Goal: Transaction & Acquisition: Purchase product/service

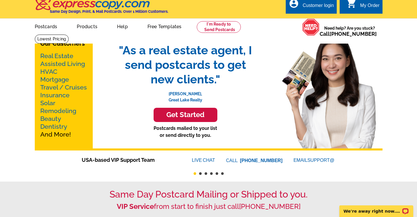
scroll to position [2, 0]
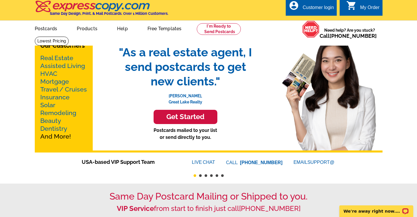
click at [60, 59] on link "Real Estate" at bounding box center [56, 57] width 33 height 7
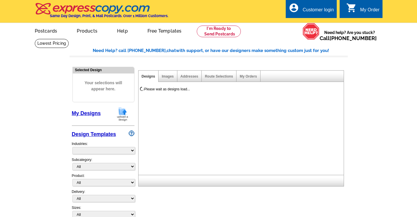
select select "785"
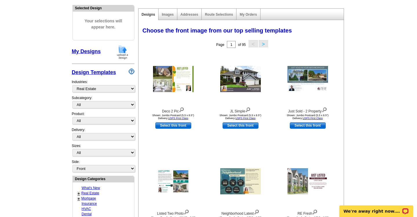
scroll to position [62, 0]
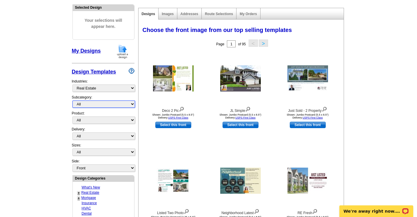
click at [90, 102] on select "All RE/MAX® Referrals Keller Williams® Berkshire Hathaway Home Services Century…" at bounding box center [103, 103] width 63 height 7
select select "788"
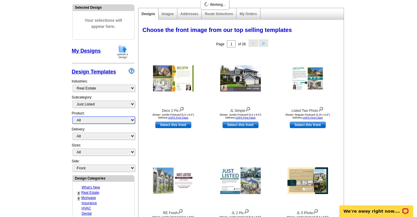
click at [98, 121] on select "All Postcards Letters and flyers Business Cards Door Hangers Greeting Cards" at bounding box center [103, 119] width 63 height 7
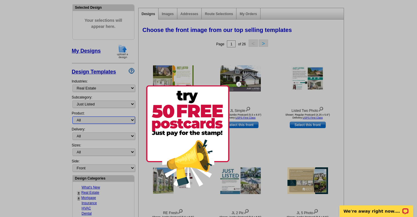
select select "1"
click at [215, 122] on img at bounding box center [187, 136] width 83 height 102
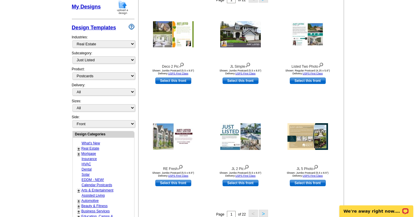
scroll to position [107, 0]
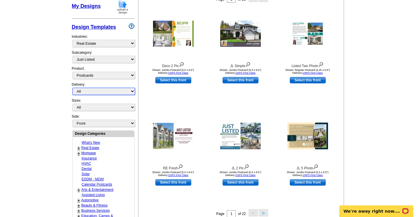
click at [99, 93] on select "All First Class Mail Shipped to Me EDDM Save 66% on Postage" at bounding box center [103, 91] width 63 height 7
click at [114, 107] on select "All Jumbo Postcard (5.5" x 8.5") Regular Postcard (4.25" x 5.6") Panoramic Post…" at bounding box center [103, 106] width 63 height 7
select select "2"
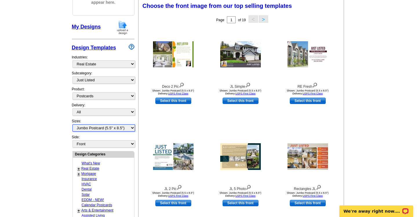
scroll to position [85, 0]
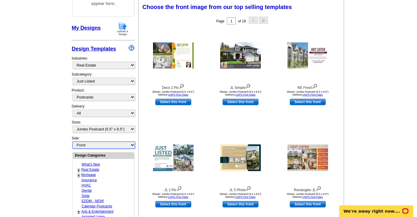
click at [118, 146] on select "Front Back" at bounding box center [103, 144] width 63 height 7
select select "front"
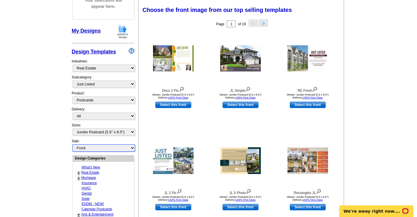
scroll to position [81, 0]
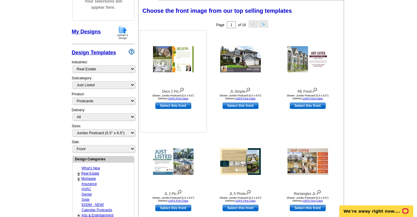
click at [155, 116] on div "Deco 2 Pic Shown: Jumbo Postcard (5.5 x 8.5") Delivery: USPS First Class Select…" at bounding box center [173, 81] width 67 height 102
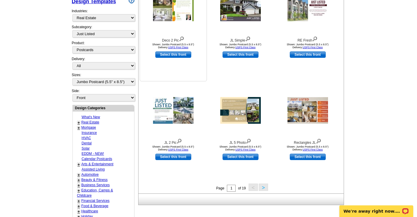
scroll to position [134, 0]
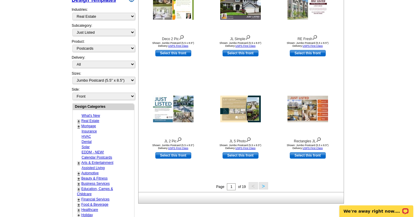
click at [264, 185] on button ">" at bounding box center [263, 185] width 9 height 7
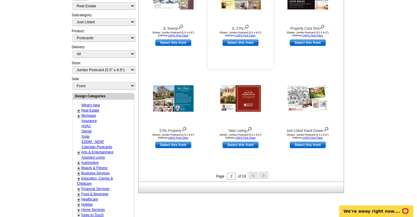
scroll to position [146, 0]
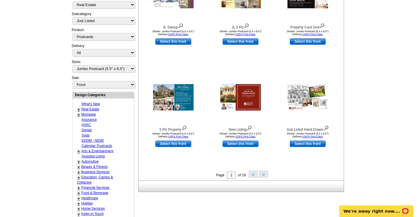
click at [262, 175] on button ">" at bounding box center [263, 173] width 9 height 7
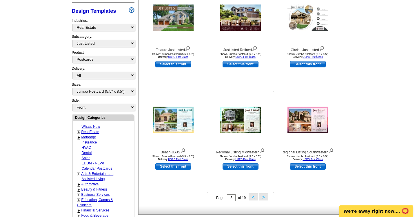
scroll to position [126, 0]
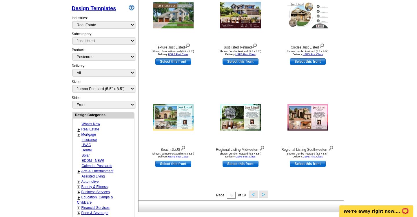
click at [266, 195] on button ">" at bounding box center [263, 193] width 9 height 7
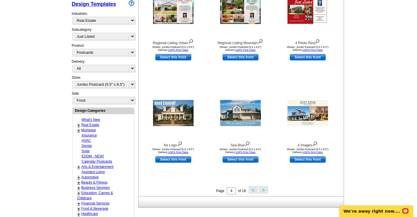
scroll to position [130, 0]
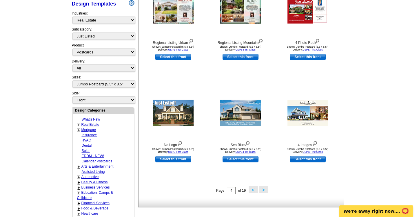
click at [265, 190] on button ">" at bounding box center [263, 189] width 9 height 7
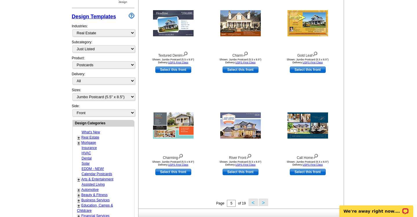
scroll to position [128, 0]
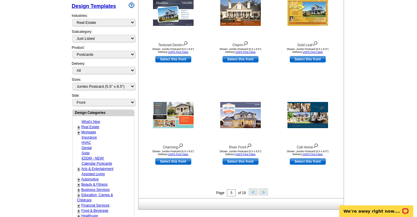
click at [263, 192] on button ">" at bounding box center [263, 191] width 9 height 7
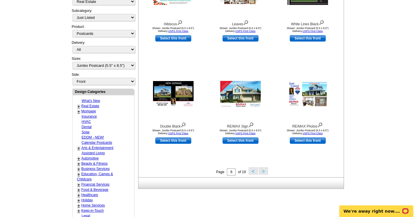
scroll to position [150, 0]
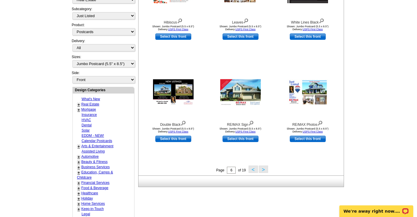
click at [267, 169] on button ">" at bounding box center [263, 168] width 9 height 7
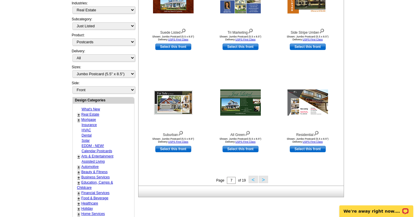
scroll to position [150, 0]
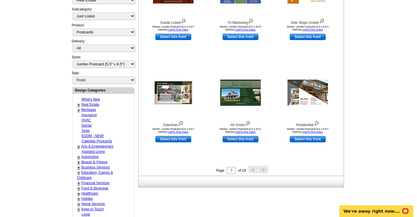
click at [261, 171] on button ">" at bounding box center [263, 169] width 9 height 7
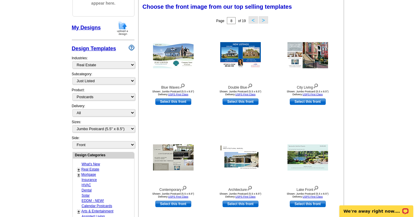
scroll to position [85, 0]
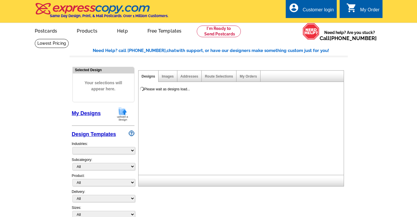
select select "831"
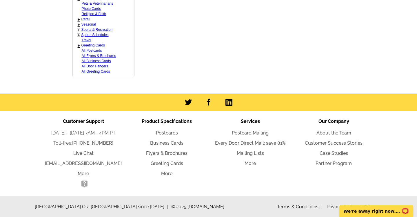
scroll to position [375, 0]
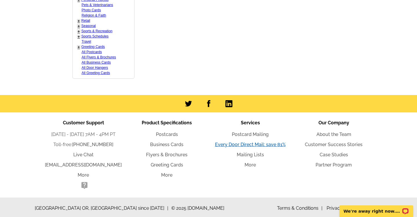
click at [232, 146] on link "Every Door Direct Mail: save 81%" at bounding box center [250, 144] width 71 height 6
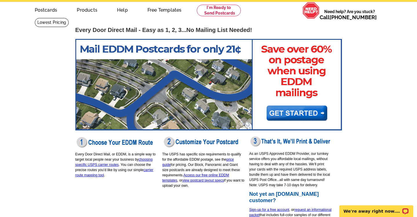
scroll to position [23, 0]
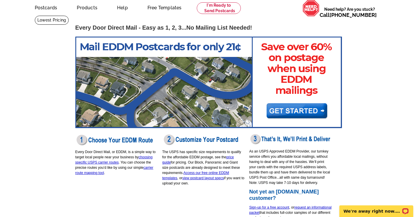
click at [300, 112] on img at bounding box center [208, 82] width 267 height 91
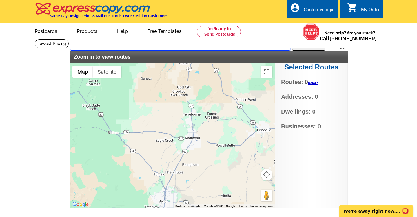
click at [225, 47] on input "text" at bounding box center [180, 45] width 220 height 10
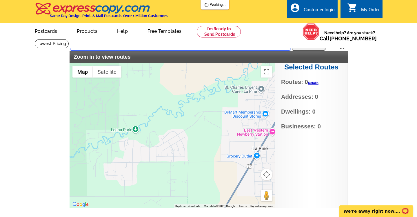
type input "15924 jackpine rd lapine or 97739"
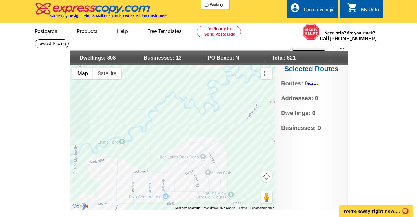
click at [150, 173] on div at bounding box center [173, 137] width 206 height 145
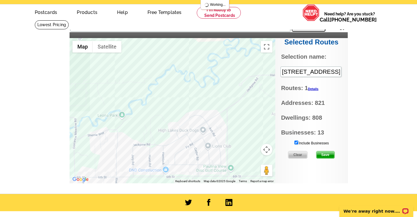
scroll to position [20, 0]
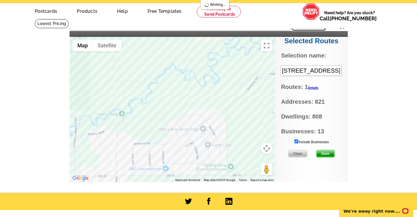
click at [295, 141] on input "Include Businesses" at bounding box center [297, 141] width 4 height 4
click at [318, 88] on link "Details" at bounding box center [313, 87] width 10 height 3
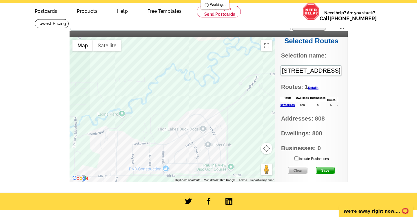
click at [322, 170] on span "Save" at bounding box center [326, 170] width 18 height 7
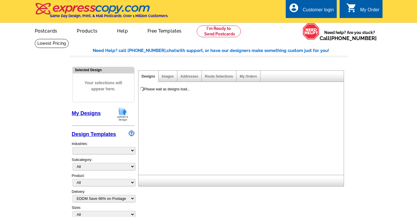
select select "4"
select select "785"
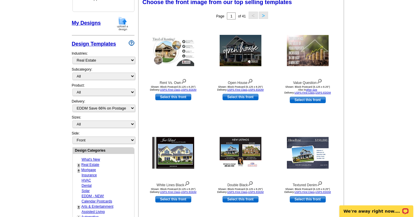
scroll to position [91, 0]
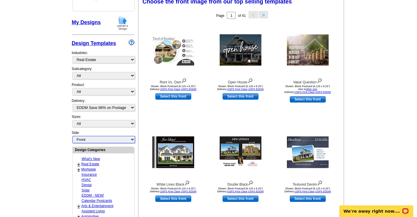
click at [92, 142] on select "Front Back" at bounding box center [103, 139] width 63 height 7
select select "front"
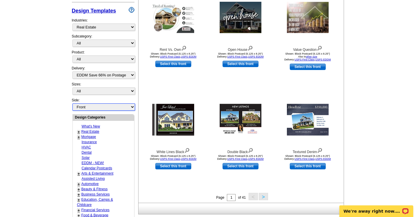
scroll to position [124, 0]
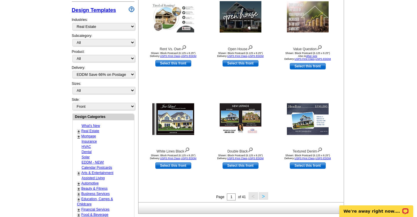
click at [85, 132] on link "Real Estate" at bounding box center [90, 131] width 18 height 4
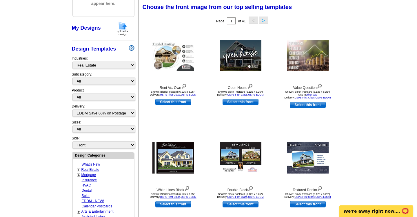
scroll to position [85, 0]
click at [79, 169] on link "+" at bounding box center [79, 169] width 2 height 5
click at [93, 177] on link "Just Listed" at bounding box center [89, 174] width 13 height 4
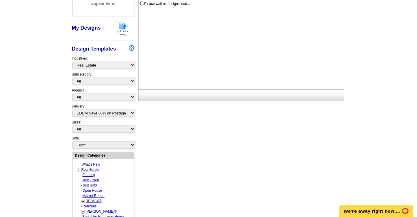
select select "788"
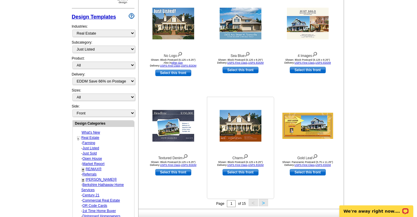
scroll to position [116, 0]
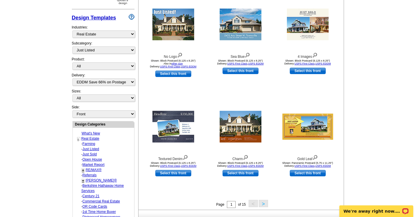
click at [261, 201] on button ">" at bounding box center [263, 202] width 9 height 7
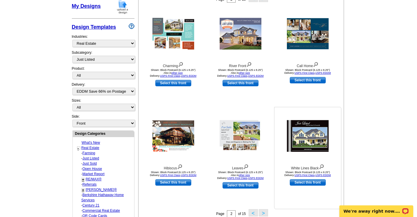
scroll to position [108, 0]
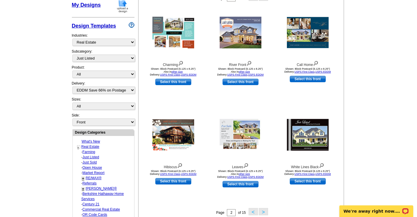
click at [263, 213] on button ">" at bounding box center [263, 211] width 9 height 7
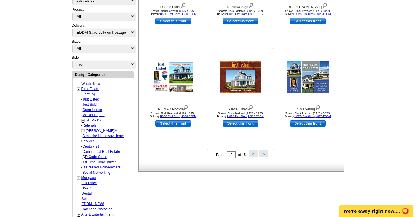
scroll to position [166, 0]
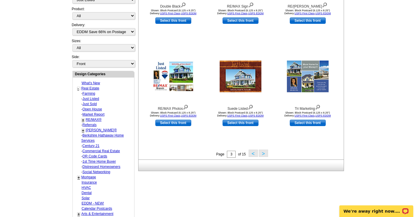
click at [266, 155] on button ">" at bounding box center [263, 152] width 9 height 7
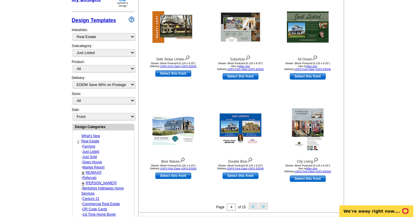
scroll to position [114, 0]
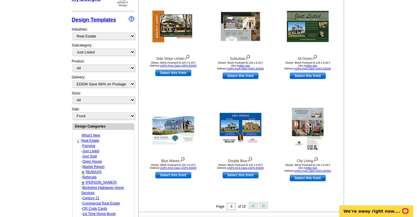
click at [262, 204] on button ">" at bounding box center [263, 204] width 9 height 7
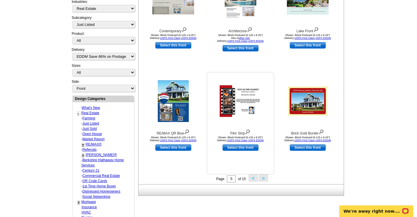
scroll to position [153, 0]
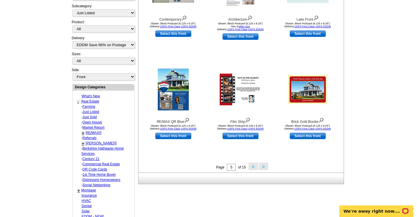
click at [266, 168] on button ">" at bounding box center [263, 165] width 9 height 7
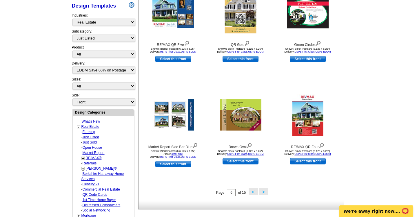
scroll to position [128, 0]
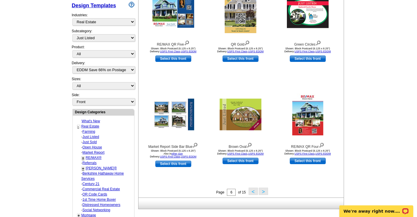
click at [266, 191] on button ">" at bounding box center [263, 190] width 9 height 7
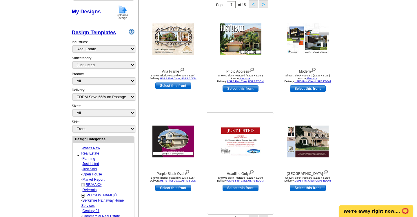
scroll to position [108, 0]
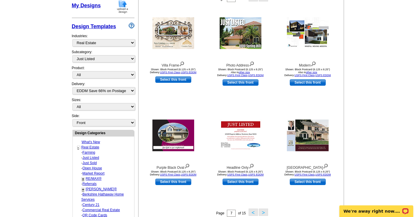
click at [262, 212] on button ">" at bounding box center [263, 211] width 9 height 7
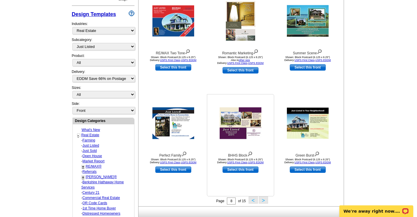
scroll to position [128, 0]
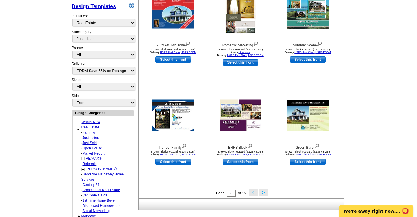
click at [264, 193] on button ">" at bounding box center [263, 191] width 9 height 7
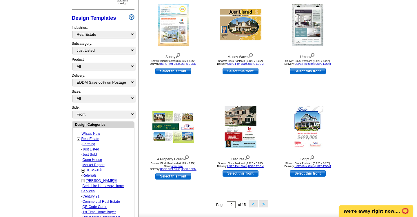
scroll to position [121, 0]
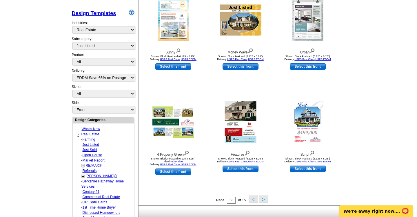
click at [264, 198] on button ">" at bounding box center [263, 198] width 9 height 7
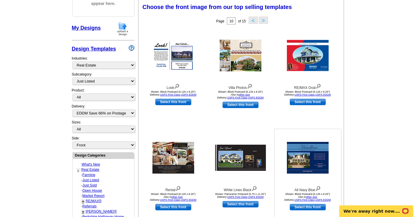
scroll to position [106, 0]
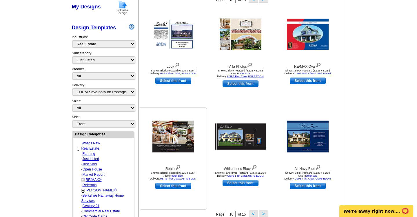
click at [180, 146] on img at bounding box center [173, 137] width 42 height 32
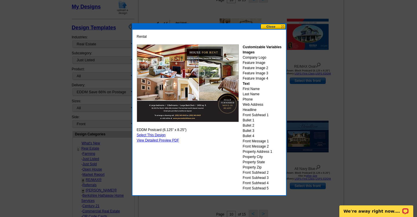
click at [156, 134] on link "Select This Design" at bounding box center [151, 135] width 29 height 4
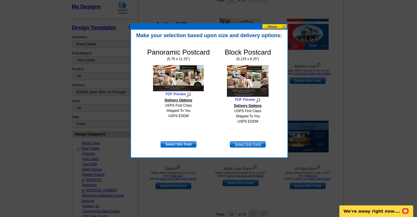
click at [254, 145] on link "Select this front" at bounding box center [248, 144] width 36 height 6
select select "14"
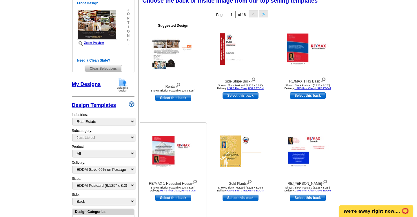
scroll to position [86, 0]
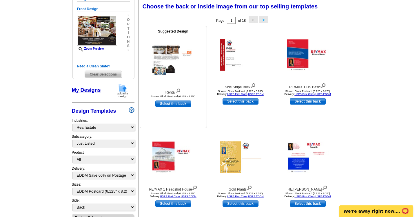
click at [176, 105] on link "Select this back" at bounding box center [173, 103] width 36 height 6
select select "front"
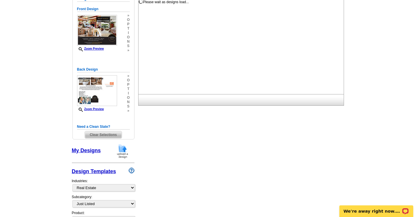
scroll to position [0, 0]
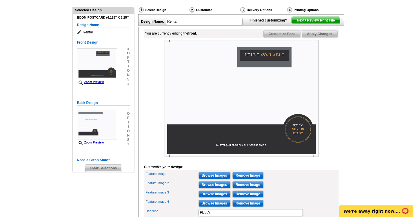
scroll to position [60, 0]
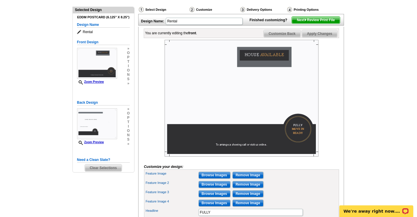
click at [272, 63] on img at bounding box center [242, 98] width 154 height 117
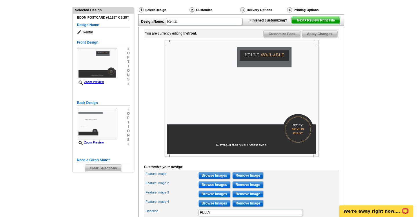
scroll to position [58, 0]
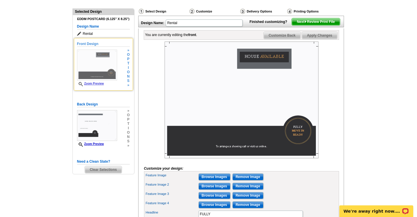
click at [90, 46] on h5 "Front Design" at bounding box center [103, 44] width 53 height 6
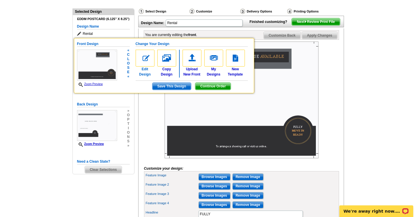
click at [148, 53] on img at bounding box center [145, 58] width 19 height 17
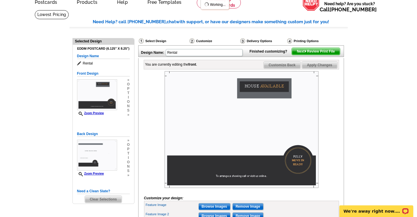
scroll to position [32, 0]
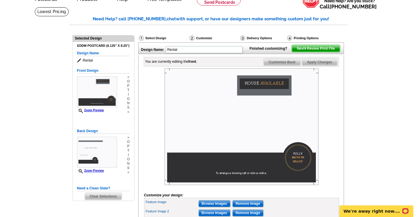
click at [262, 90] on img at bounding box center [242, 126] width 154 height 117
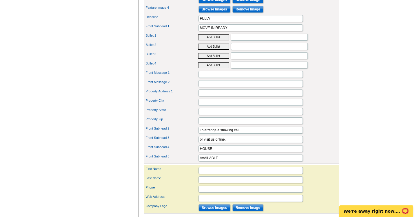
scroll to position [255, 0]
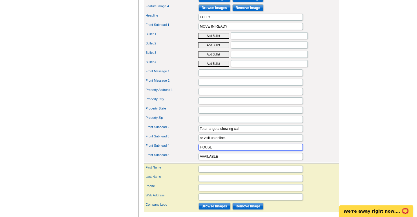
click at [219, 150] on input "HOUSE" at bounding box center [251, 146] width 104 height 7
type input "Y"
type input "JUST"
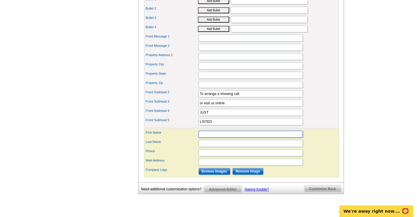
scroll to position [290, 0]
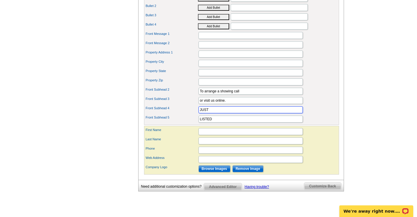
click at [224, 113] on input "JUST" at bounding box center [251, 109] width 104 height 7
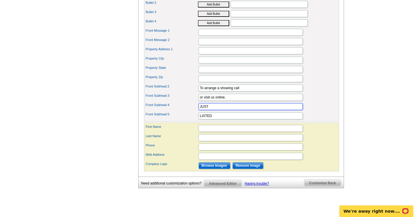
scroll to position [294, 0]
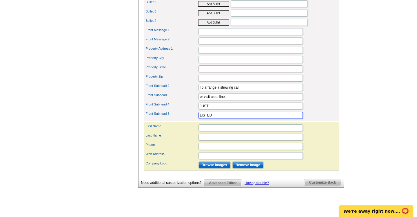
click at [221, 119] on input "LISTED" at bounding box center [251, 115] width 104 height 7
type input "LISTED!"
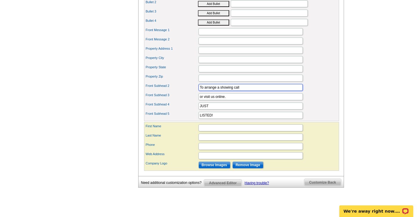
click at [230, 91] on input "To arrange a showing call" at bounding box center [251, 87] width 104 height 7
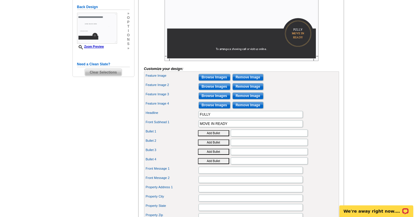
scroll to position [183, 0]
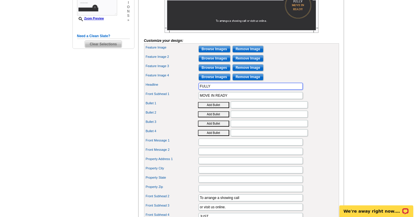
click at [223, 90] on input "FULLY" at bounding box center [251, 86] width 104 height 7
type input "Y"
type input "CONTACT"
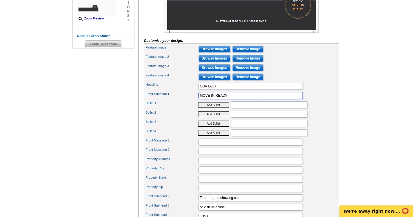
click at [240, 99] on input "MOVE IN READY" at bounding box center [251, 95] width 104 height 7
type input "ME FOR A SHOWING"
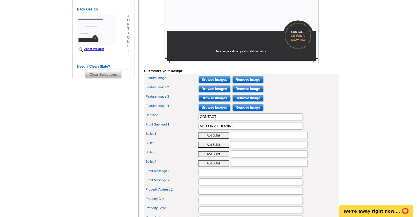
scroll to position [149, 0]
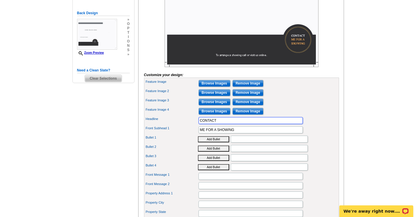
click at [237, 124] on input "CONTACT" at bounding box center [251, 120] width 104 height 7
click at [227, 124] on input "CONTACT" at bounding box center [251, 120] width 104 height 7
type input "CALL OR TEXT"
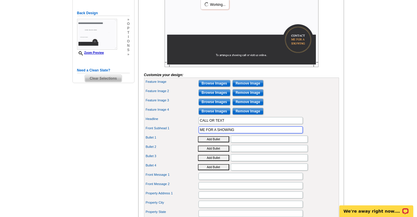
click at [207, 133] on input "ME FOR A SHOWING" at bounding box center [251, 129] width 104 height 7
click at [203, 133] on input "ME FOR A SHOWING" at bounding box center [251, 129] width 104 height 7
drag, startPoint x: 206, startPoint y: 139, endPoint x: 182, endPoint y: 139, distance: 24.1
click at [182, 134] on div "Front Subhead 1 ME FOR A SHOWING" at bounding box center [241, 129] width 193 height 9
type input "FOR A SHOWING"
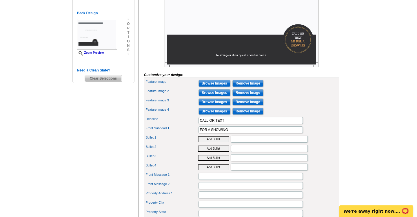
click at [315, 116] on div "Feature Image 4 Browse Images Remove Image" at bounding box center [241, 110] width 193 height 9
drag, startPoint x: 244, startPoint y: 140, endPoint x: 180, endPoint y: 140, distance: 64.1
click at [180, 134] on div "Front Subhead 1 FOR A SHOWING" at bounding box center [241, 129] width 193 height 9
click at [235, 124] on input "CALL OR TEXT" at bounding box center [251, 120] width 104 height 7
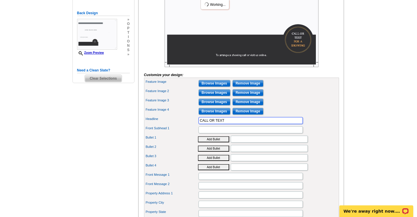
click at [235, 124] on input "CALL OR TEXT" at bounding box center [251, 120] width 104 height 7
type input "CONTACT ME FOR A SHOWING"
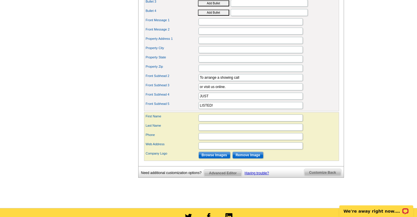
scroll to position [310, 0]
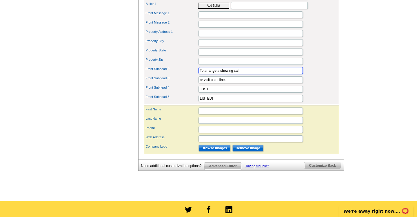
click at [232, 74] on input "To arrange a showing call" at bounding box center [251, 70] width 104 height 7
click at [235, 83] on input "or visit us online." at bounding box center [251, 79] width 104 height 7
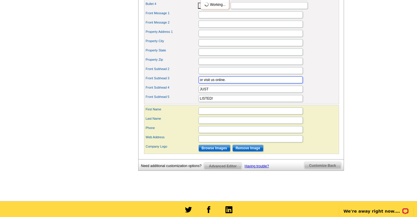
click at [235, 83] on input "or visit us online." at bounding box center [251, 79] width 104 height 7
click at [323, 84] on div "Front Subhead 3" at bounding box center [241, 79] width 193 height 9
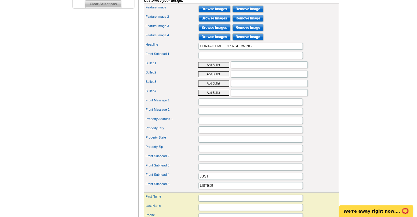
scroll to position [258, 0]
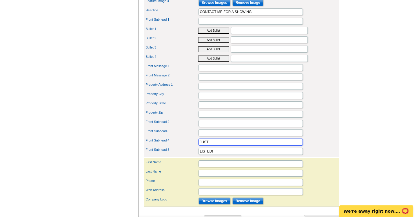
click at [241, 145] on input "JUST" at bounding box center [251, 141] width 104 height 7
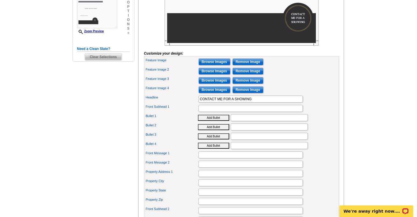
scroll to position [232, 0]
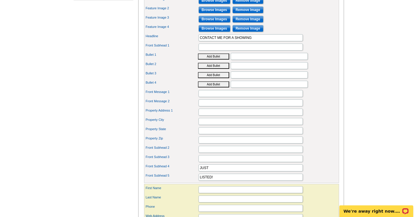
click at [219, 181] on div "Front Subhead 5 LISTED!" at bounding box center [241, 176] width 193 height 9
click at [219, 180] on input "LISTED!" at bounding box center [251, 176] width 104 height 7
type input "LISTED"
click at [326, 144] on div "Property Zip" at bounding box center [241, 139] width 193 height 9
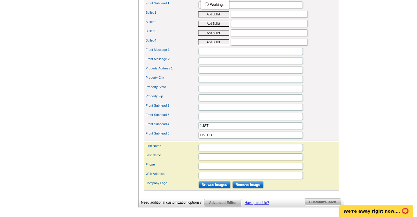
scroll to position [283, 0]
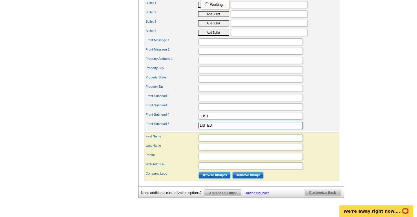
click at [242, 129] on input "LISTED" at bounding box center [251, 125] width 104 height 7
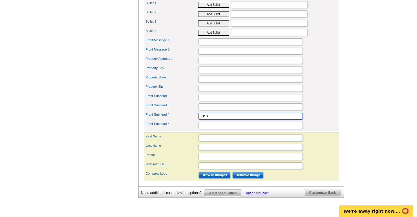
click at [236, 119] on input "JUST" at bounding box center [251, 115] width 104 height 7
type input "JUST LISTED"
click at [334, 102] on div "Front Subhead 2" at bounding box center [241, 97] width 193 height 9
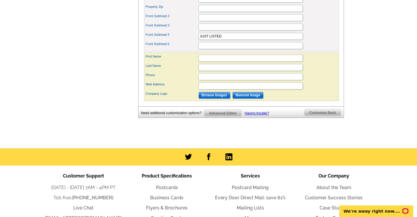
scroll to position [360, 0]
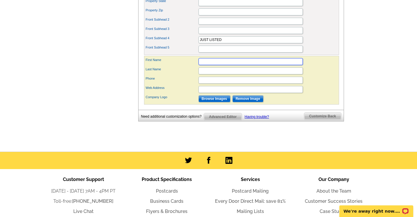
click at [223, 65] on input "First Name" at bounding box center [251, 61] width 104 height 7
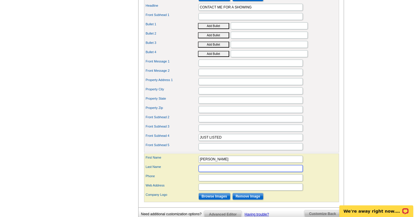
scroll to position [263, 0]
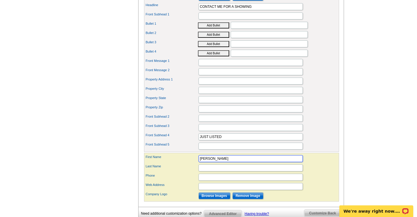
click at [231, 162] on input "Bella Dillard" at bounding box center [251, 158] width 104 height 7
type input "Bella"
type input "Dillard"
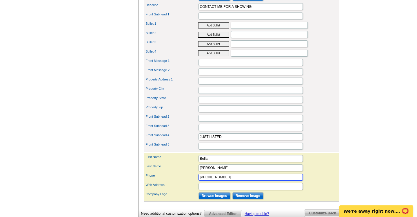
type input "(503) 576-1126"
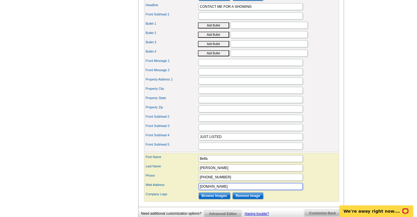
type input "centraloregonrealtygroup.com"
click at [227, 199] on input "Browse Images" at bounding box center [215, 195] width 32 height 7
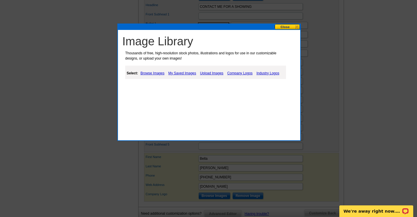
click at [218, 71] on link "Upload Images" at bounding box center [212, 73] width 26 height 7
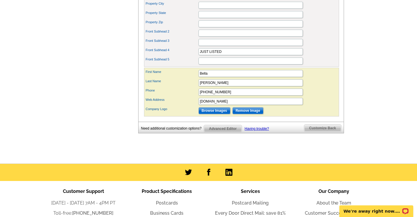
scroll to position [359, 0]
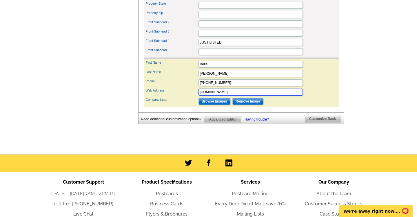
click at [246, 95] on input "[DOMAIN_NAME]" at bounding box center [251, 91] width 104 height 7
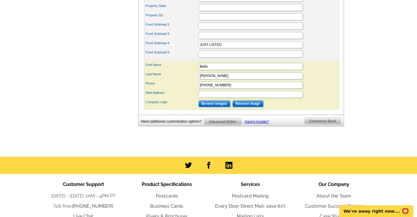
click at [330, 59] on div "Front Subhead 5" at bounding box center [241, 53] width 193 height 9
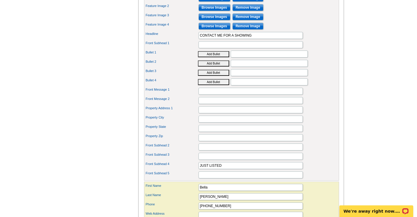
scroll to position [244, 0]
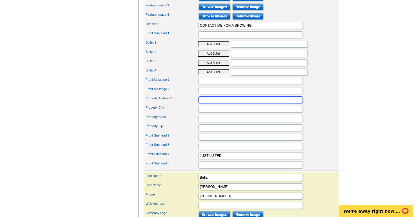
click at [208, 103] on input "Property Address 1" at bounding box center [251, 99] width 104 height 7
type input "15924 Jackpine Road"
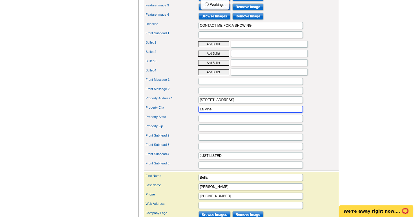
type input "La Pine"
type input "OR"
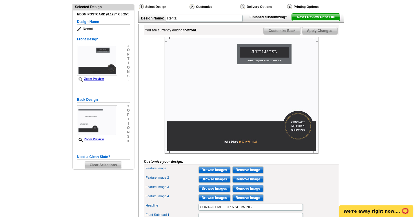
type input "97739"
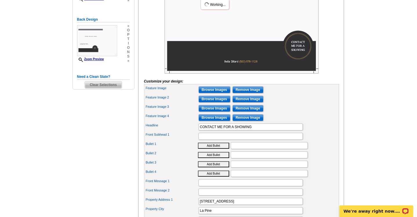
scroll to position [64, 0]
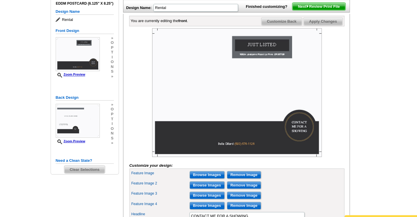
click at [287, 109] on img at bounding box center [242, 94] width 154 height 117
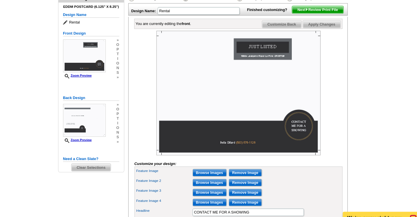
click at [350, 107] on main "Need Help? call 800-260-5887, chat with support, or have our designers make som…" at bounding box center [208, 210] width 417 height 472
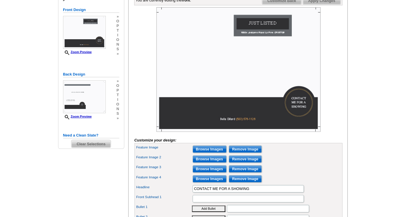
scroll to position [89, 0]
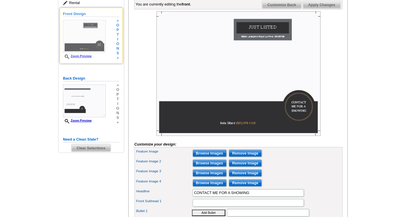
click at [96, 51] on link "Zoom Preview" at bounding box center [90, 52] width 27 height 3
click at [96, 53] on link "Zoom Preview" at bounding box center [90, 52] width 27 height 3
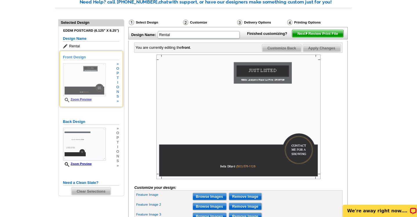
scroll to position [36, 0]
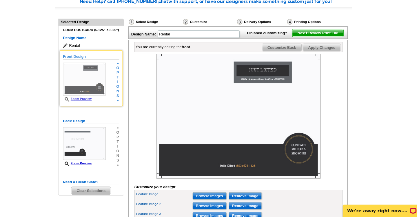
click at [99, 83] on img at bounding box center [97, 87] width 40 height 31
click at [80, 104] on icon at bounding box center [82, 106] width 6 height 4
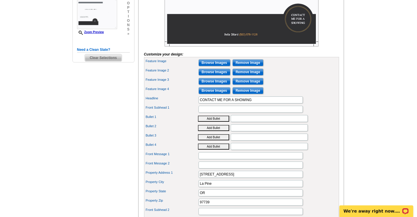
scroll to position [165, 0]
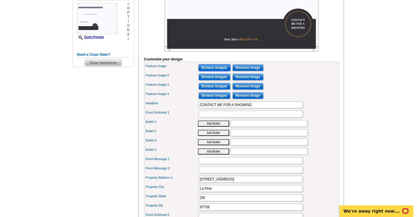
click at [216, 71] on input "Browse Images" at bounding box center [215, 67] width 32 height 7
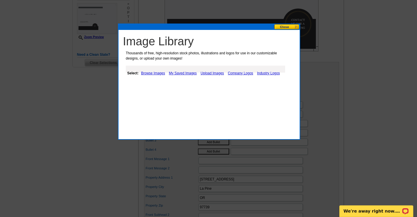
click at [148, 72] on link "Browse Images" at bounding box center [153, 73] width 27 height 7
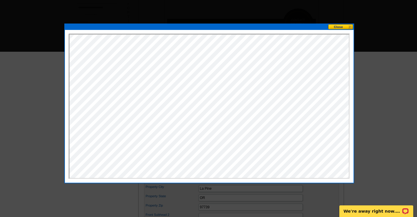
scroll to position [0, 0]
click at [300, 26] on button at bounding box center [287, 27] width 26 height 6
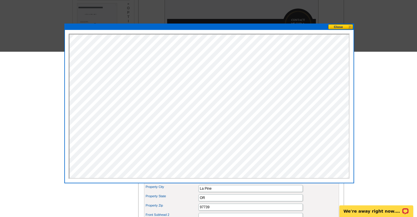
click at [340, 27] on button at bounding box center [341, 27] width 26 height 6
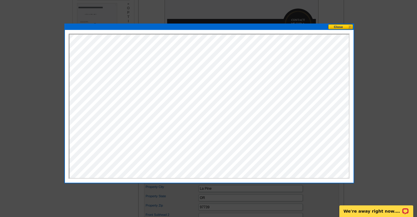
click at [352, 27] on button at bounding box center [341, 27] width 26 height 6
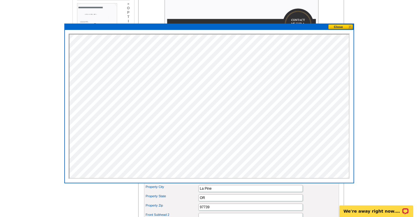
click at [350, 26] on button at bounding box center [341, 27] width 26 height 6
click at [371, 34] on main "Need Help? call 800-260-5887, chat with support, or have our designers make som…" at bounding box center [208, 110] width 417 height 472
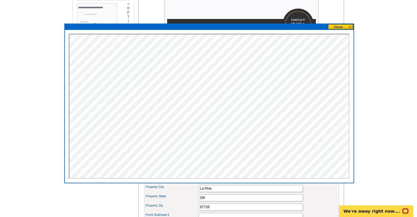
click at [336, 27] on button at bounding box center [341, 27] width 26 height 6
click at [372, 58] on main "Need Help? call 800-260-5887, chat with support, or have our designers make som…" at bounding box center [208, 110] width 417 height 472
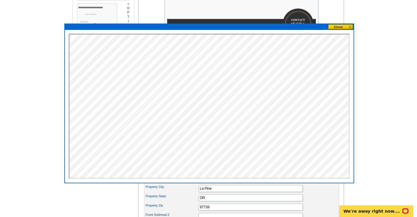
click at [8, 76] on main "Need Help? call 800-260-5887, chat with support, or have our designers make som…" at bounding box center [208, 110] width 417 height 472
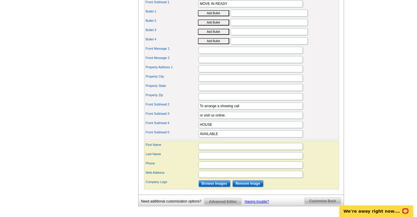
scroll to position [299, 0]
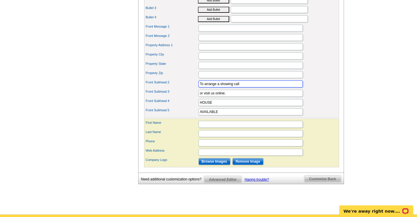
click at [254, 87] on input "To arrange a showing call" at bounding box center [251, 83] width 104 height 7
click at [243, 97] on input "or visit us online." at bounding box center [251, 93] width 104 height 7
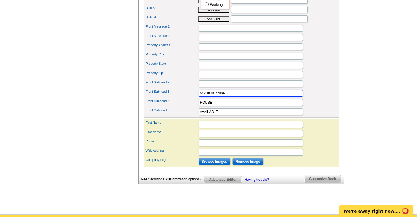
scroll to position [0, 0]
click at [243, 97] on input "or visit us online." at bounding box center [251, 93] width 104 height 7
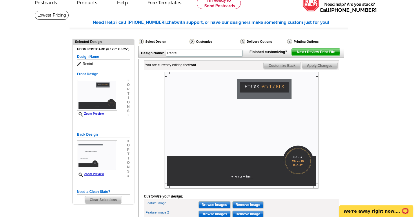
scroll to position [26, 0]
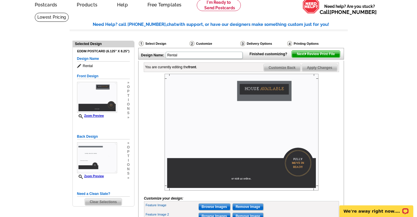
click at [311, 57] on span "Next Review Print File" at bounding box center [316, 53] width 48 height 7
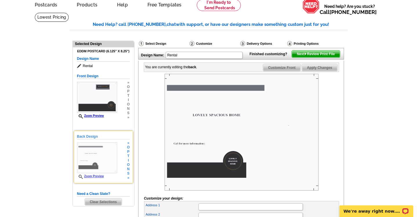
click at [108, 163] on img at bounding box center [97, 157] width 40 height 31
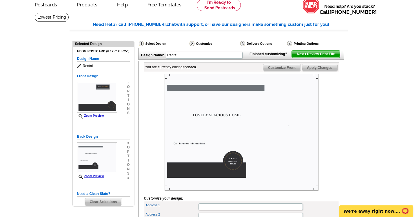
click at [328, 57] on span "Next Review Print File" at bounding box center [316, 53] width 48 height 7
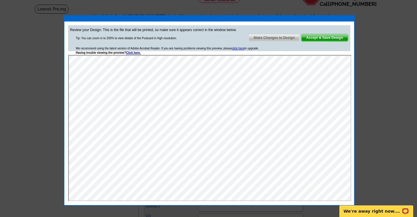
scroll to position [35, 0]
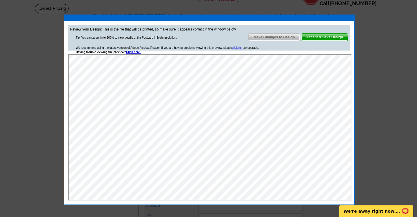
click at [334, 38] on span "Accept & Save Design" at bounding box center [324, 37] width 47 height 7
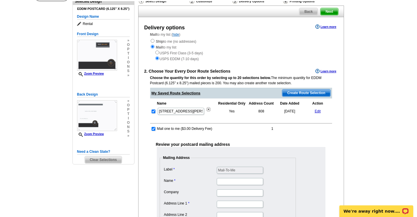
scroll to position [47, 0]
click at [317, 111] on link "Edit" at bounding box center [318, 111] width 6 height 4
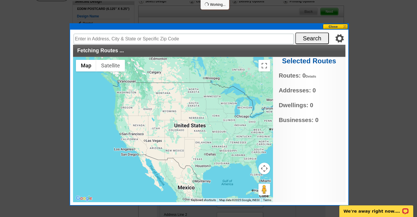
click at [342, 26] on button at bounding box center [336, 27] width 26 height 6
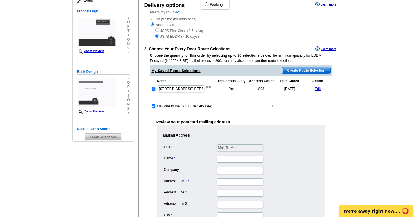
scroll to position [70, 0]
click at [154, 106] on input "checkbox" at bounding box center [154, 106] width 4 height 4
checkbox input "false"
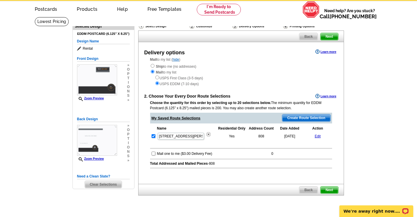
scroll to position [21, 0]
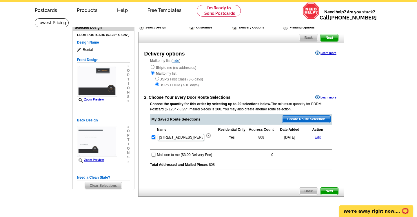
click at [321, 137] on td "Edit" at bounding box center [318, 137] width 28 height 9
click at [318, 137] on link "Edit" at bounding box center [318, 137] width 6 height 4
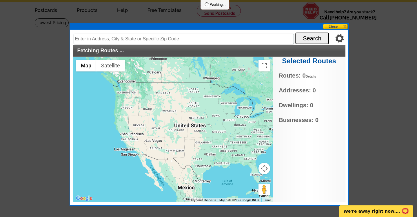
click at [313, 77] on link "Details" at bounding box center [311, 75] width 10 height 3
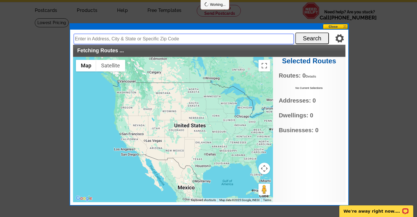
click at [187, 39] on input "text" at bounding box center [184, 39] width 220 height 10
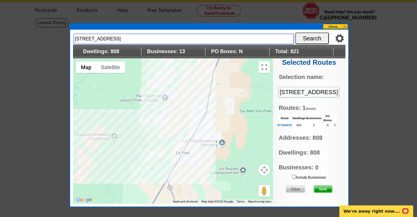
type input "15924 jackpine road"
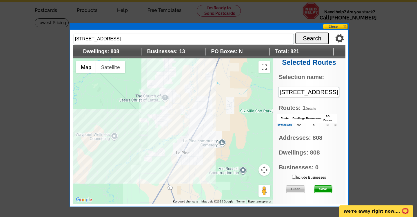
click at [146, 117] on div at bounding box center [173, 130] width 200 height 145
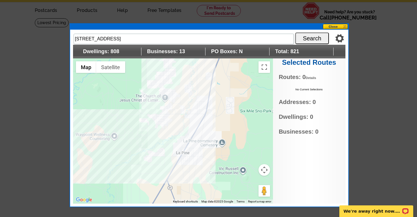
click at [168, 114] on div at bounding box center [173, 130] width 200 height 145
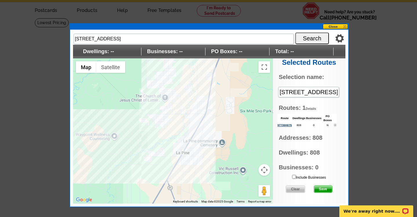
click at [287, 124] on link "97739H075" at bounding box center [285, 124] width 14 height 3
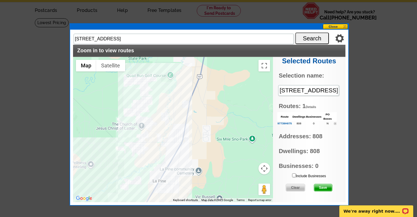
click at [322, 186] on span "Save" at bounding box center [323, 187] width 18 height 7
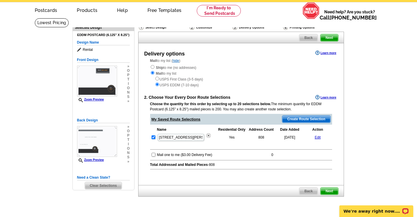
click at [330, 190] on span "Next" at bounding box center [329, 190] width 17 height 7
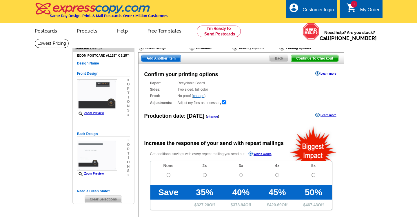
radio input "false"
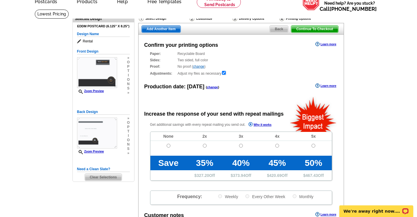
scroll to position [38, 0]
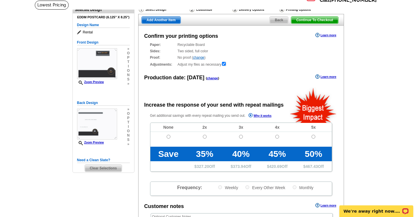
click at [171, 137] on td at bounding box center [168, 139] width 36 height 15
click at [169, 137] on input "radio" at bounding box center [169, 136] width 4 height 4
radio input "true"
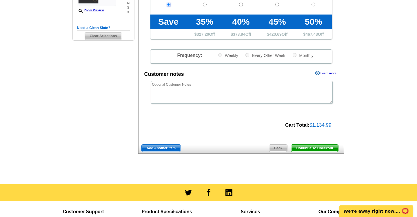
scroll to position [181, 0]
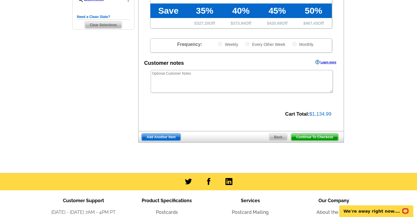
click at [321, 114] on span "$1,134.99" at bounding box center [321, 114] width 22 height 6
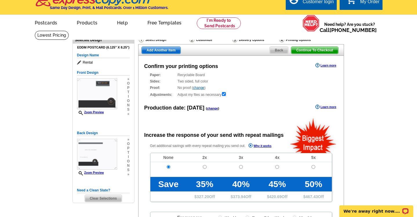
scroll to position [0, 0]
